Goal: Task Accomplishment & Management: Manage account settings

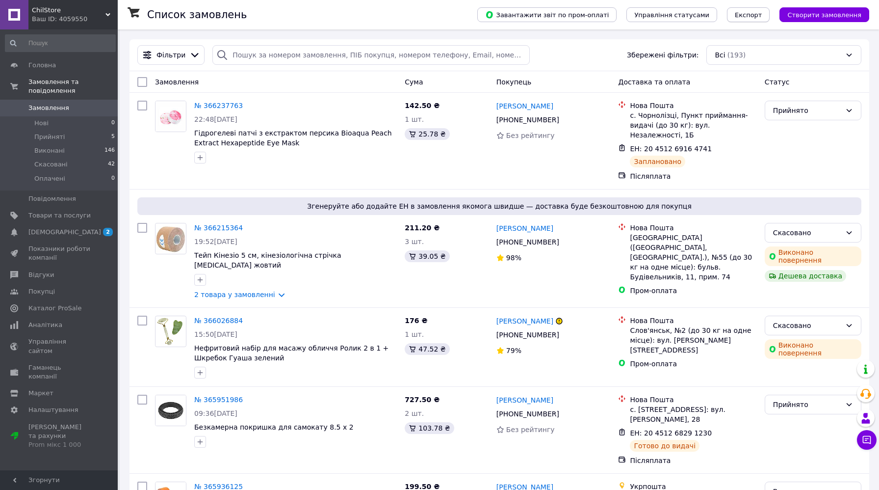
click at [741, 19] on button "Експорт" at bounding box center [748, 14] width 43 height 15
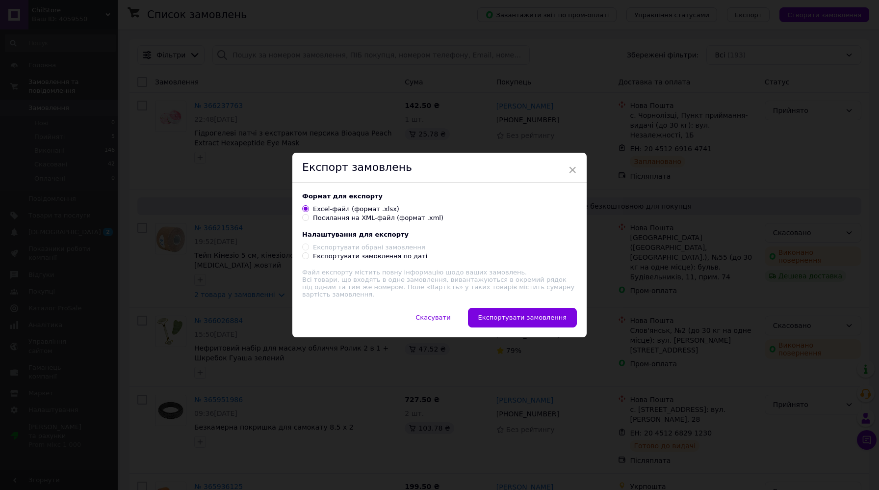
click at [328, 259] on div "Експортувати замовлення по даті" at bounding box center [370, 256] width 114 height 9
click at [309, 259] on input "Експортувати замовлення по даті" at bounding box center [305, 255] width 6 height 6
radio input "true"
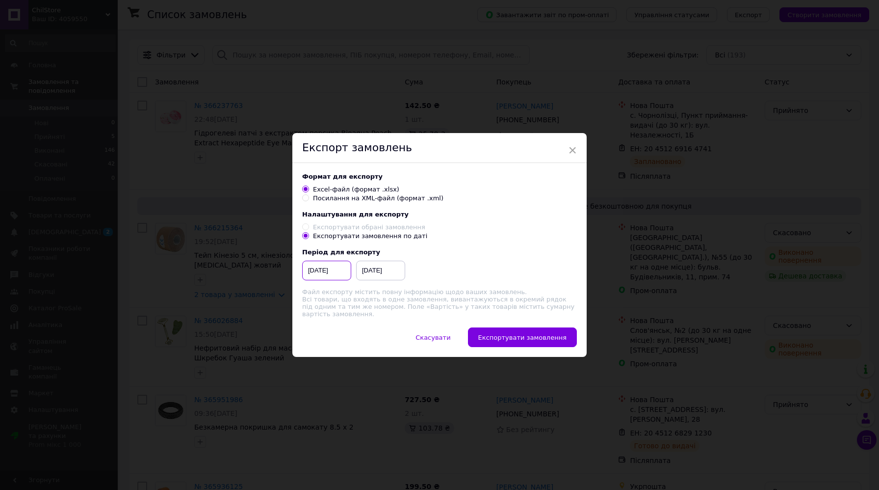
click at [323, 277] on input "[DATE]" at bounding box center [326, 271] width 49 height 20
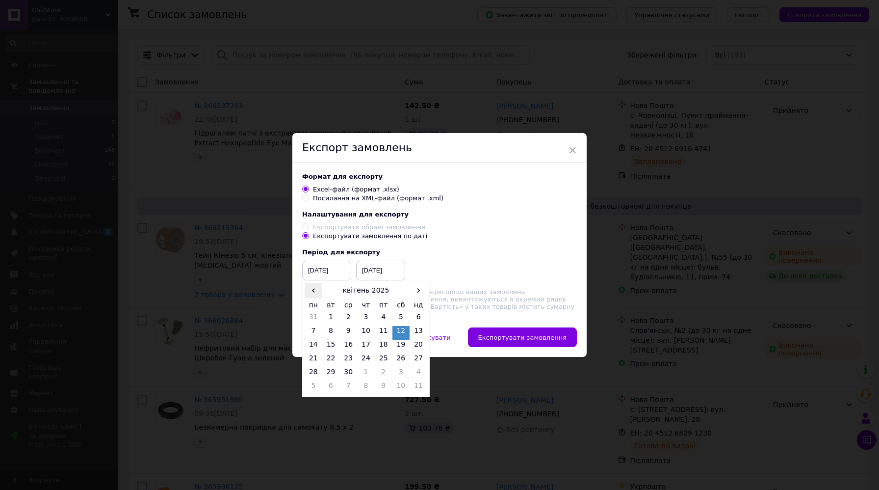
click at [312, 293] on span "‹" at bounding box center [314, 290] width 18 height 14
click at [420, 291] on span "›" at bounding box center [419, 290] width 18 height 14
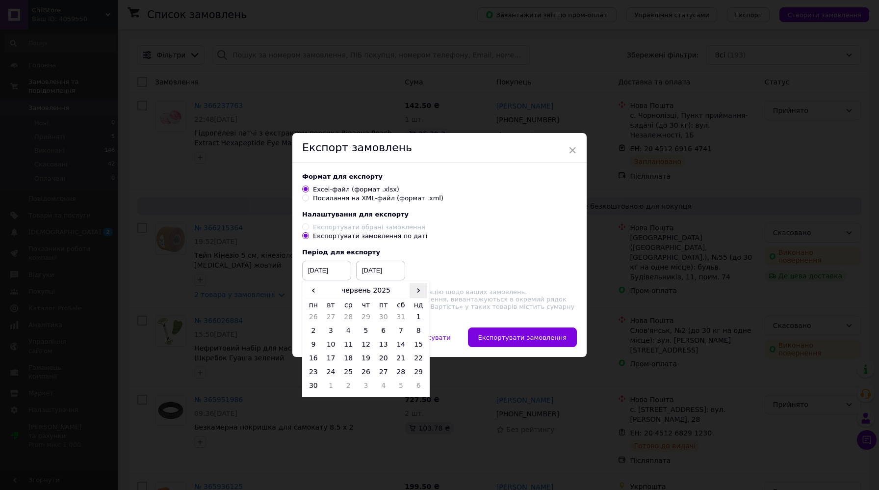
click at [420, 291] on span "›" at bounding box center [419, 290] width 18 height 14
click at [313, 327] on td "1" at bounding box center [314, 333] width 18 height 14
type input "[DATE]"
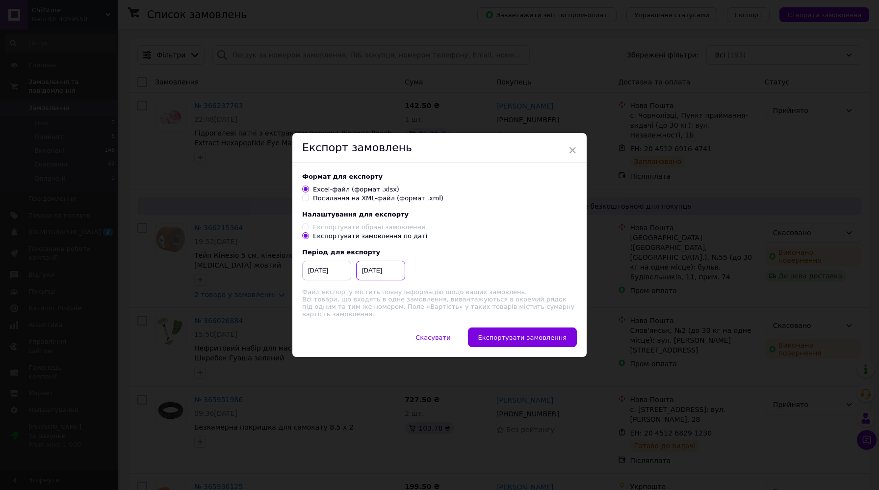
click at [383, 277] on input "[DATE]" at bounding box center [380, 271] width 49 height 20
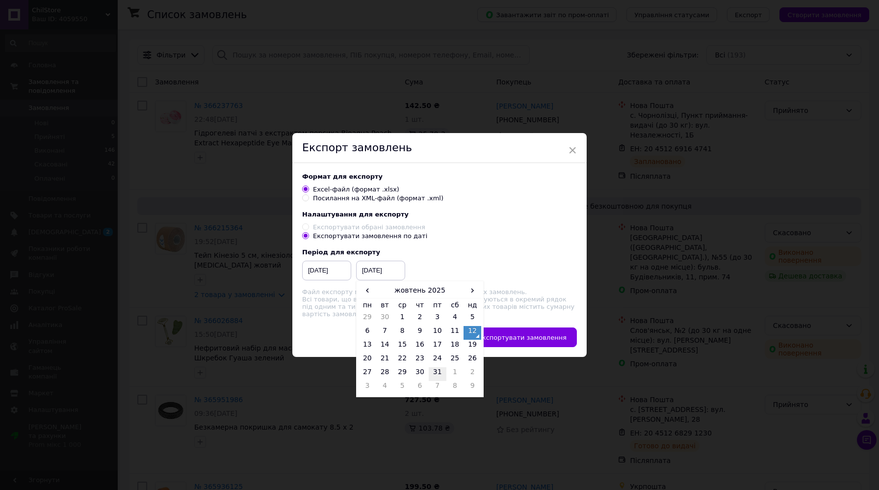
click at [434, 373] on td "31" at bounding box center [438, 374] width 18 height 14
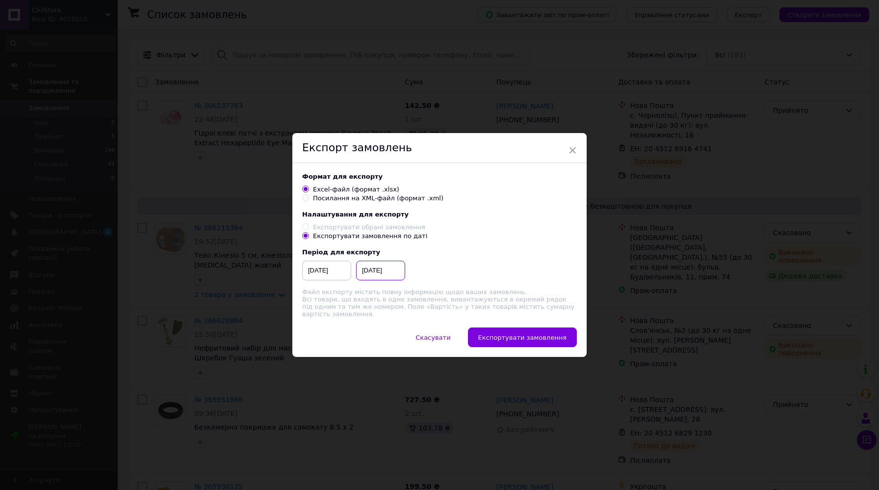
click at [386, 265] on input "[DATE]" at bounding box center [380, 271] width 49 height 20
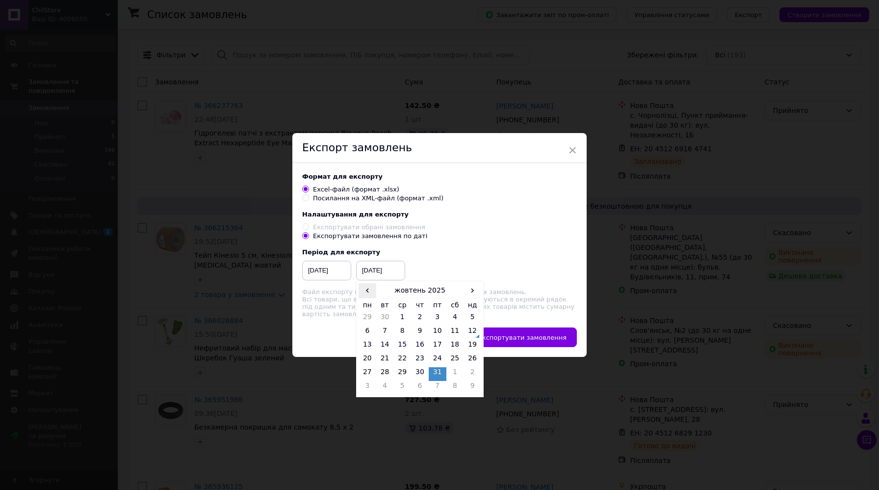
click at [366, 292] on span "‹" at bounding box center [368, 290] width 18 height 14
click at [389, 382] on td "30" at bounding box center [385, 388] width 18 height 14
type input "[DATE]"
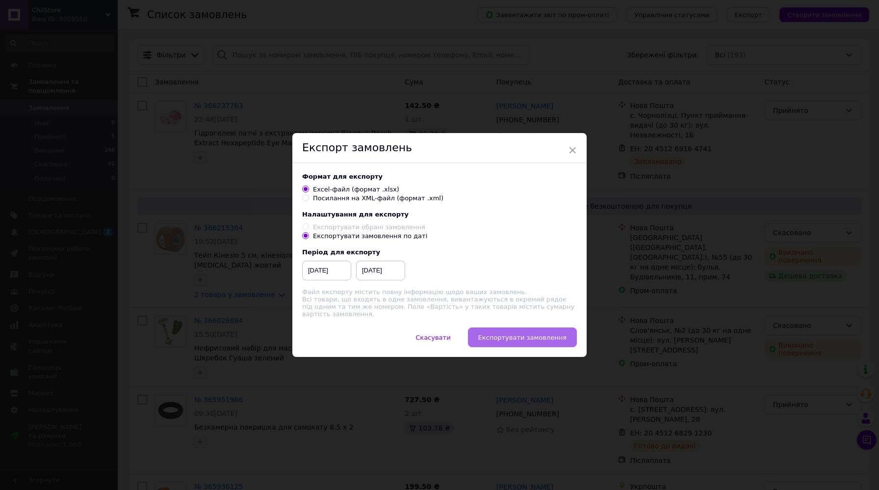
click at [531, 342] on button "Експортувати замовлення" at bounding box center [522, 337] width 109 height 20
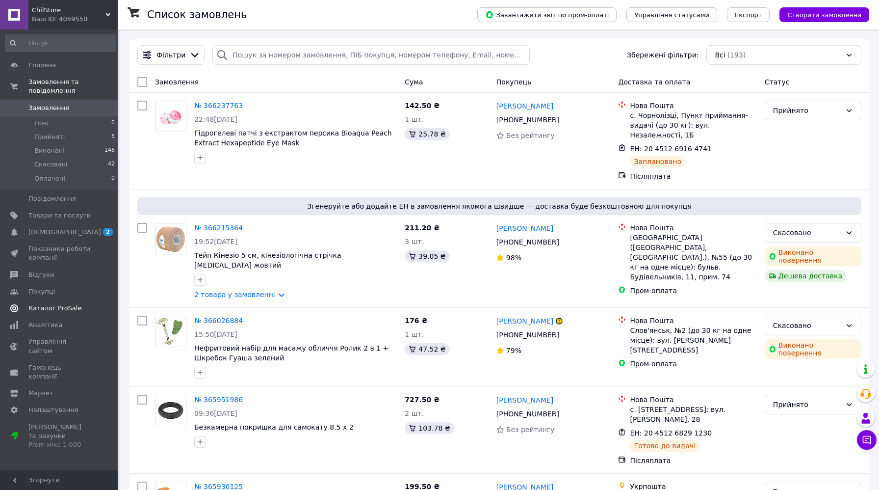
click at [63, 312] on span "Каталог ProSale" at bounding box center [54, 308] width 53 height 9
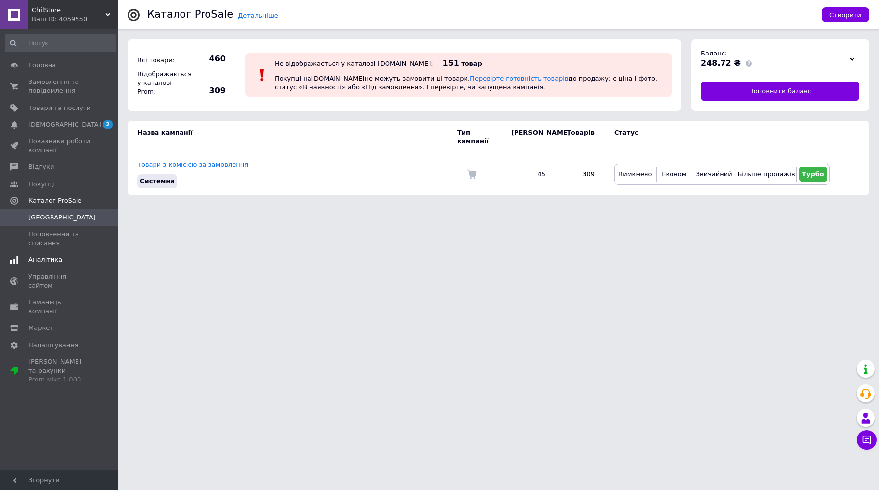
click at [73, 258] on span "Аналітика" at bounding box center [59, 259] width 62 height 9
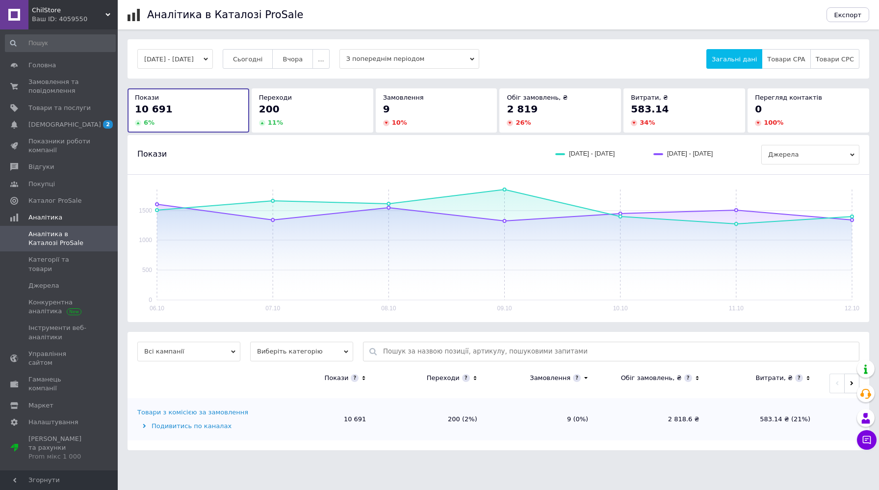
click at [213, 68] on button "[DATE] - [DATE]" at bounding box center [175, 59] width 76 height 20
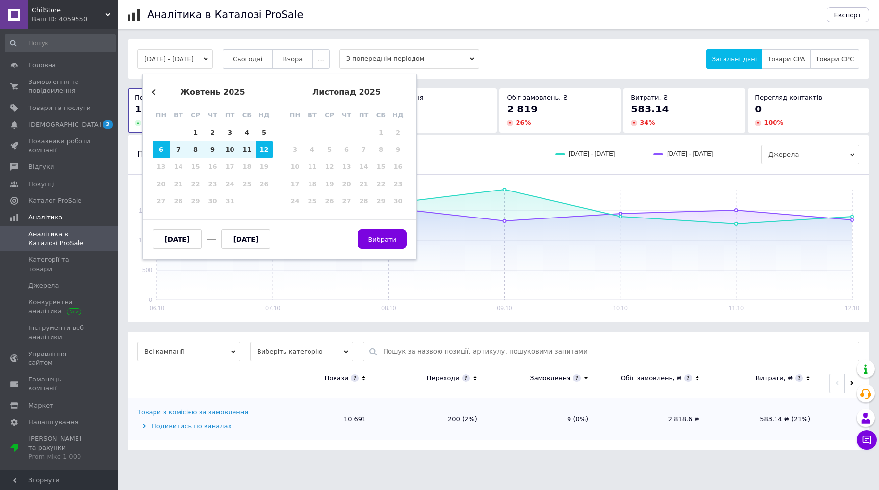
click at [154, 88] on div "жовтень 2025" at bounding box center [213, 92] width 120 height 9
click at [154, 92] on button "Previous Month" at bounding box center [155, 92] width 7 height 7
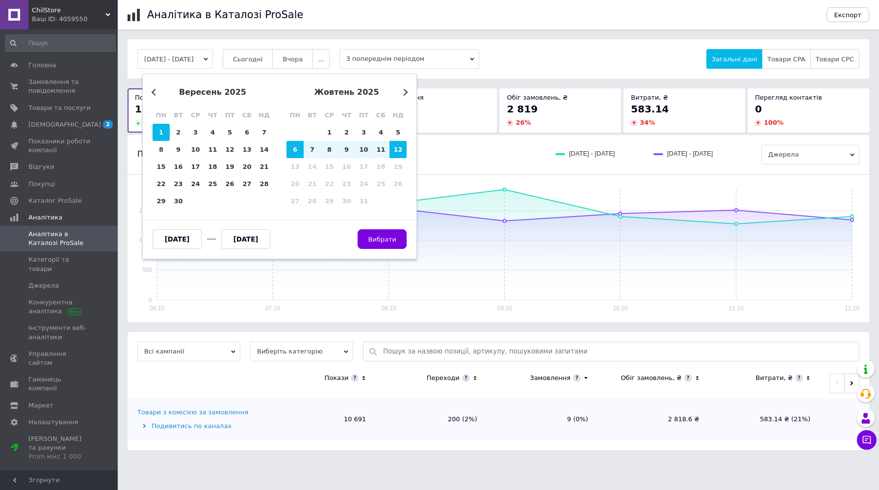
click at [162, 135] on div "1" at bounding box center [161, 132] width 17 height 17
type input "[DATE]"
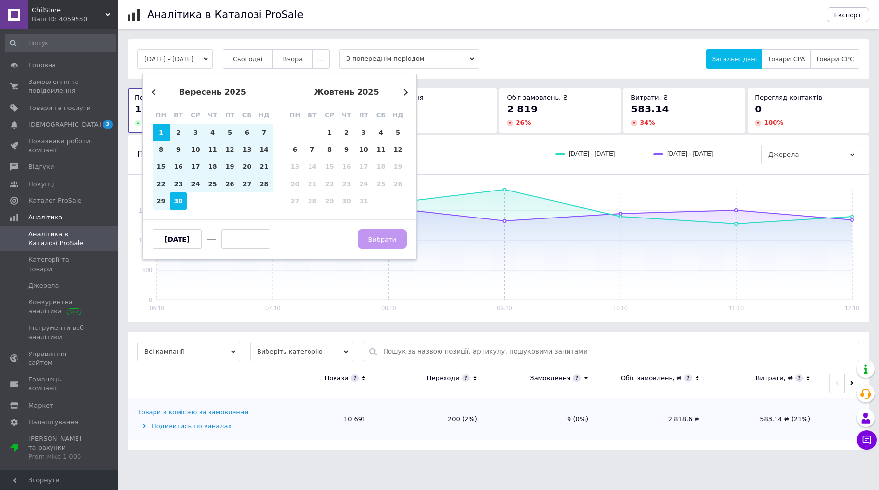
click at [182, 202] on div "30" at bounding box center [178, 200] width 17 height 17
type input "[DATE]"
click at [374, 248] on button "Вибрати" at bounding box center [382, 239] width 49 height 20
